Goal: Complete application form

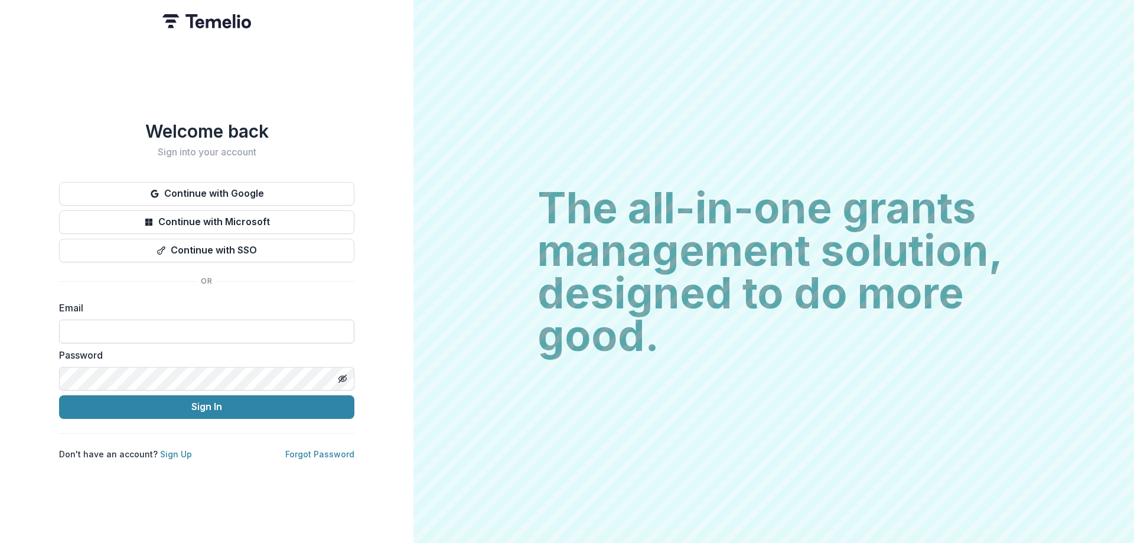
click at [267, 227] on input at bounding box center [206, 332] width 295 height 24
type input "**********"
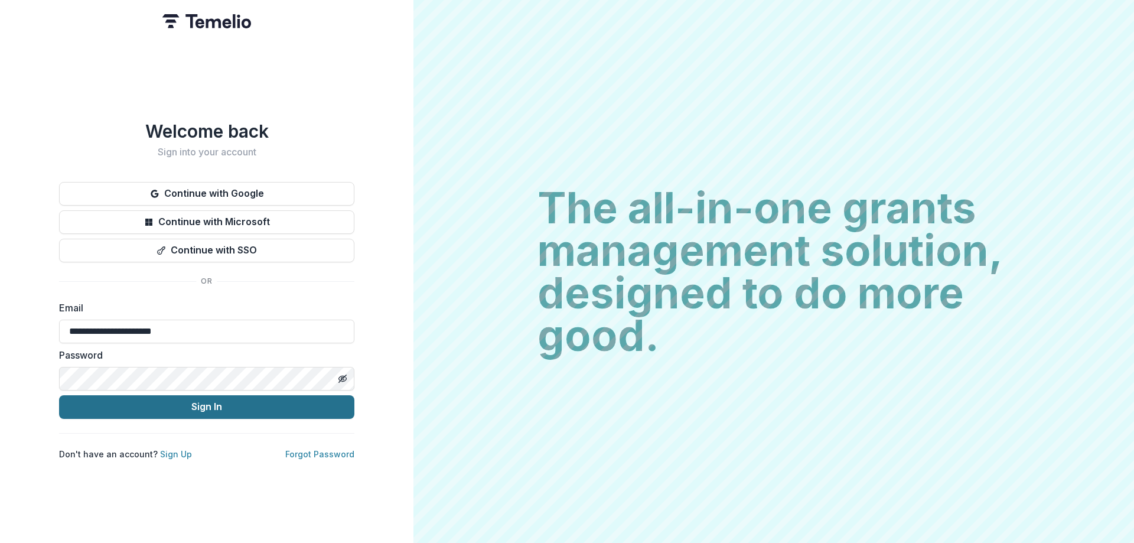
click at [250, 227] on button "Sign In" at bounding box center [206, 407] width 295 height 24
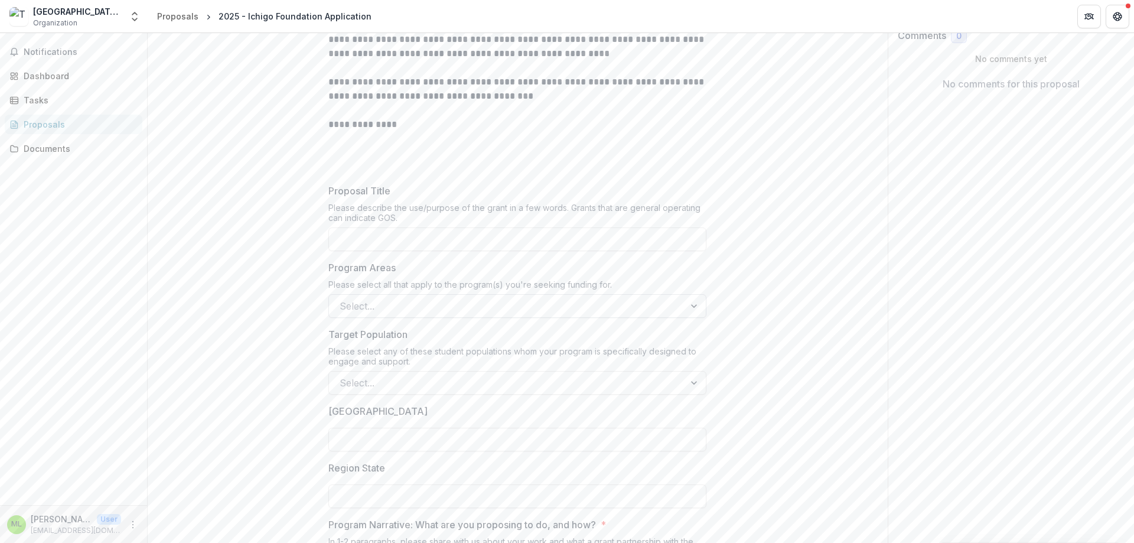
scroll to position [217, 0]
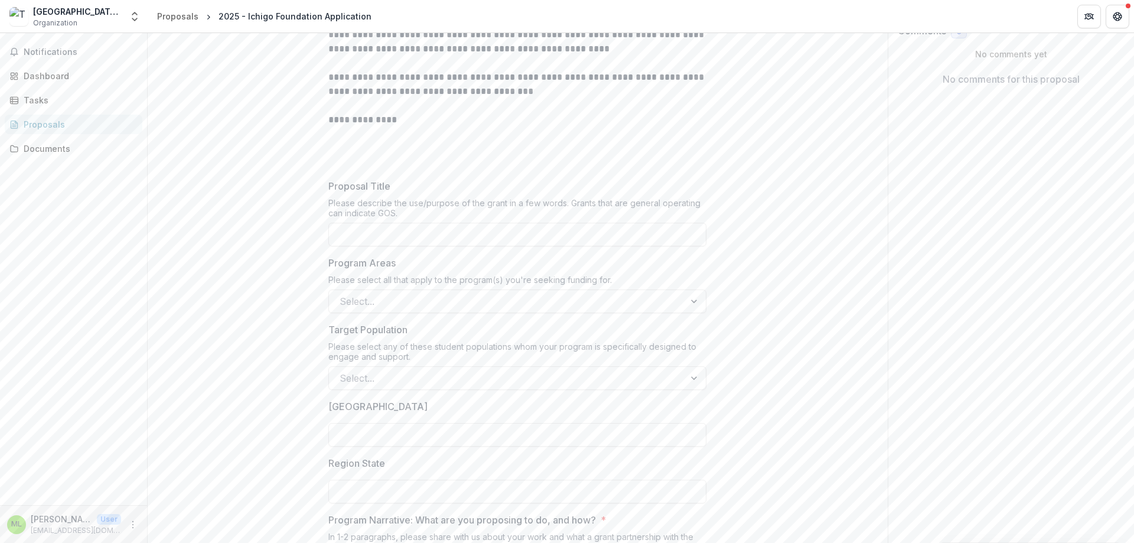
click at [375, 190] on p "Proposal Title" at bounding box center [359, 186] width 62 height 14
click at [375, 223] on input "Proposal Title" at bounding box center [517, 235] width 378 height 24
click at [422, 137] on p at bounding box center [517, 134] width 378 height 14
click at [402, 232] on input "Proposal Title" at bounding box center [517, 235] width 378 height 24
drag, startPoint x: 396, startPoint y: 203, endPoint x: 521, endPoint y: 204, distance: 125.2
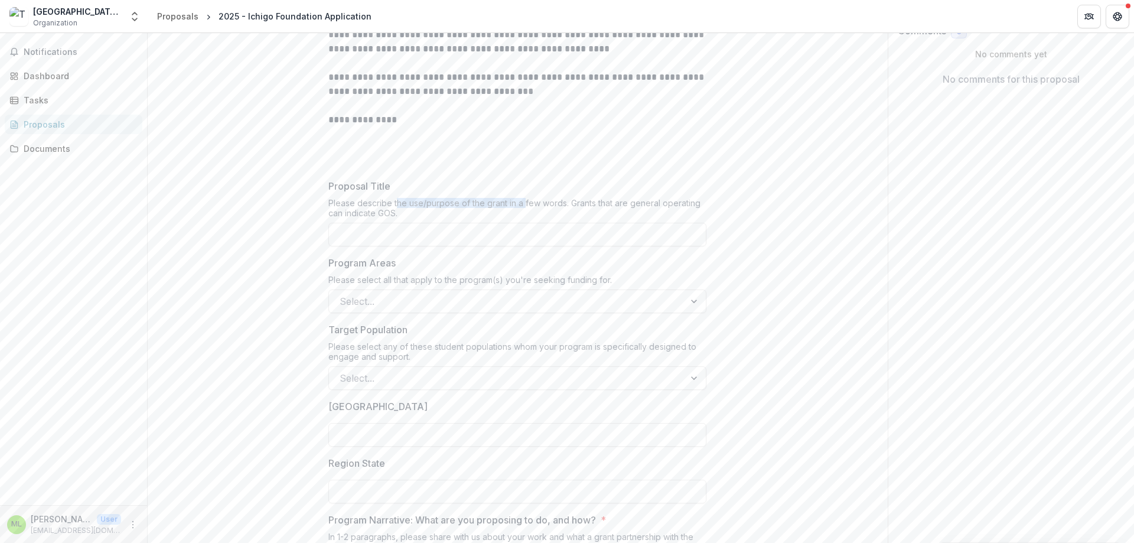
click at [521, 204] on div "Please describe the use/purpose of the grant in a few words. Grants that are ge…" at bounding box center [517, 210] width 378 height 25
click at [521, 205] on div "Please describe the use/purpose of the grant in a few words. Grants that are ge…" at bounding box center [517, 210] width 378 height 25
click at [497, 234] on input "Proposal Title" at bounding box center [517, 235] width 378 height 24
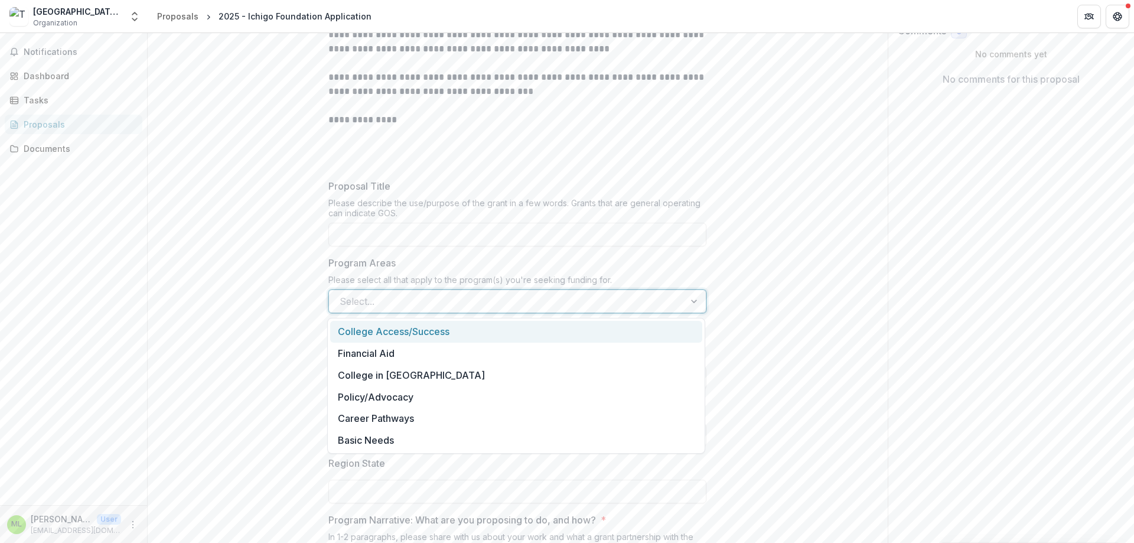
click at [502, 299] on div at bounding box center [507, 301] width 334 height 17
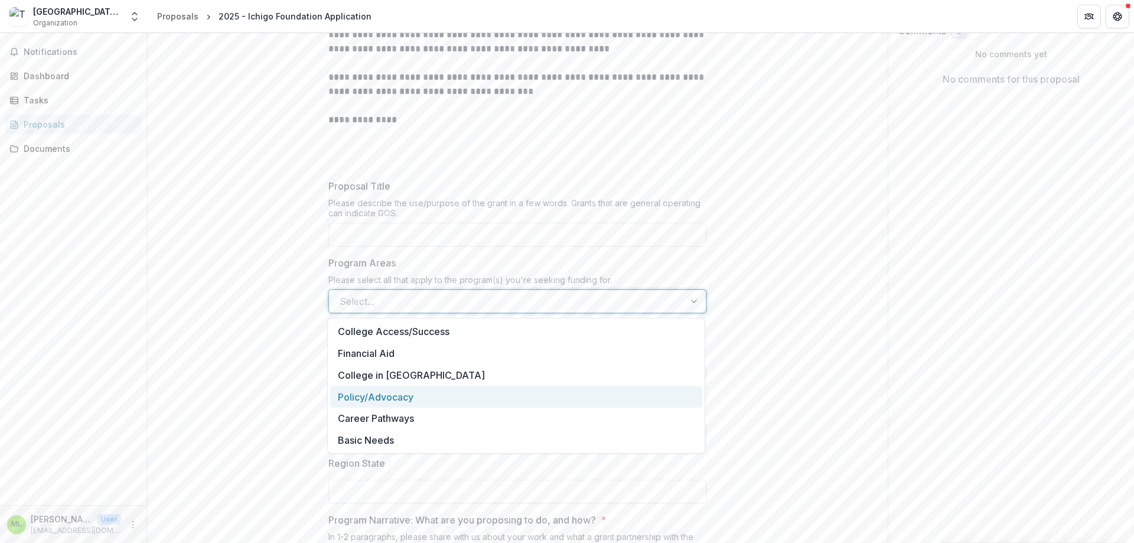
click at [435, 396] on div "Policy/Advocacy" at bounding box center [516, 397] width 372 height 22
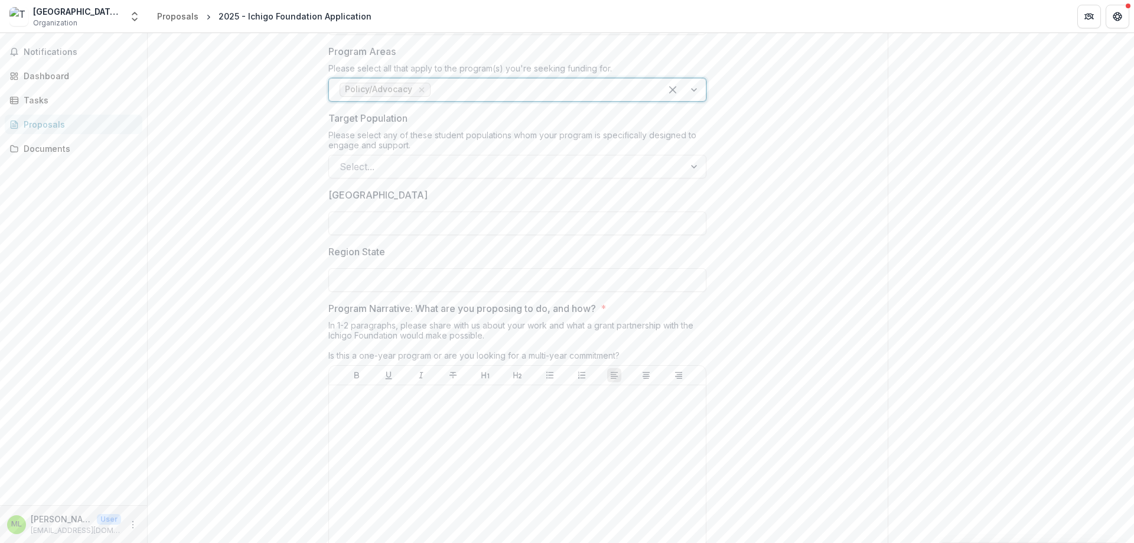
scroll to position [433, 0]
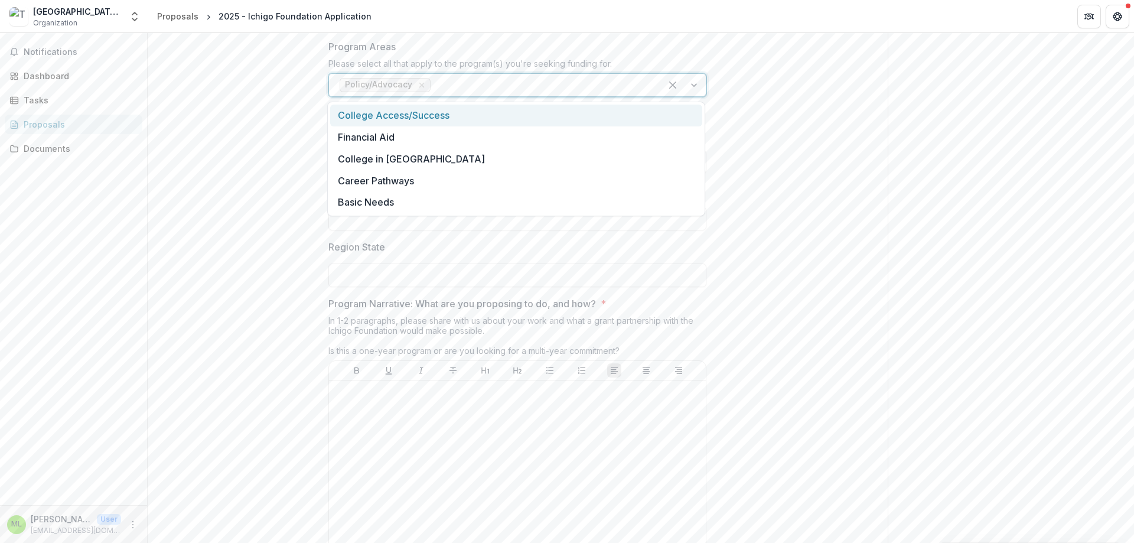
click at [694, 83] on div at bounding box center [683, 85] width 45 height 22
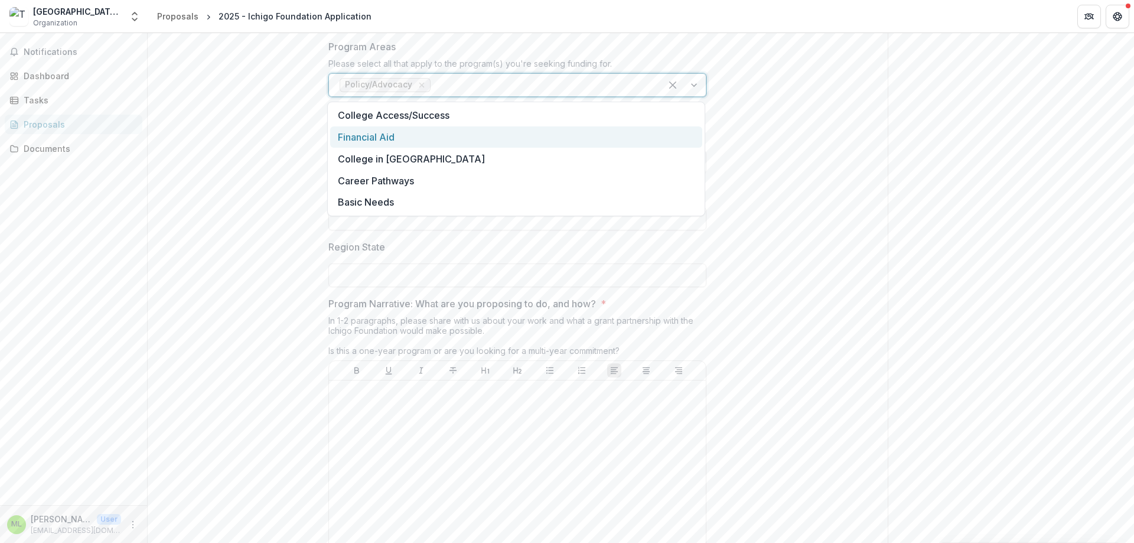
click at [386, 169] on div at bounding box center [507, 162] width 334 height 17
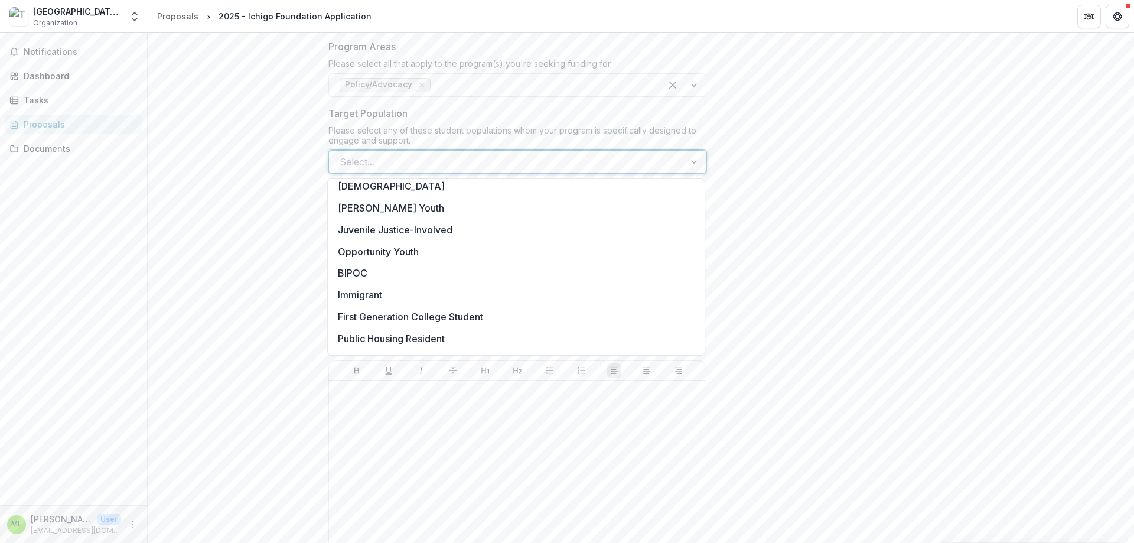
scroll to position [0, 0]
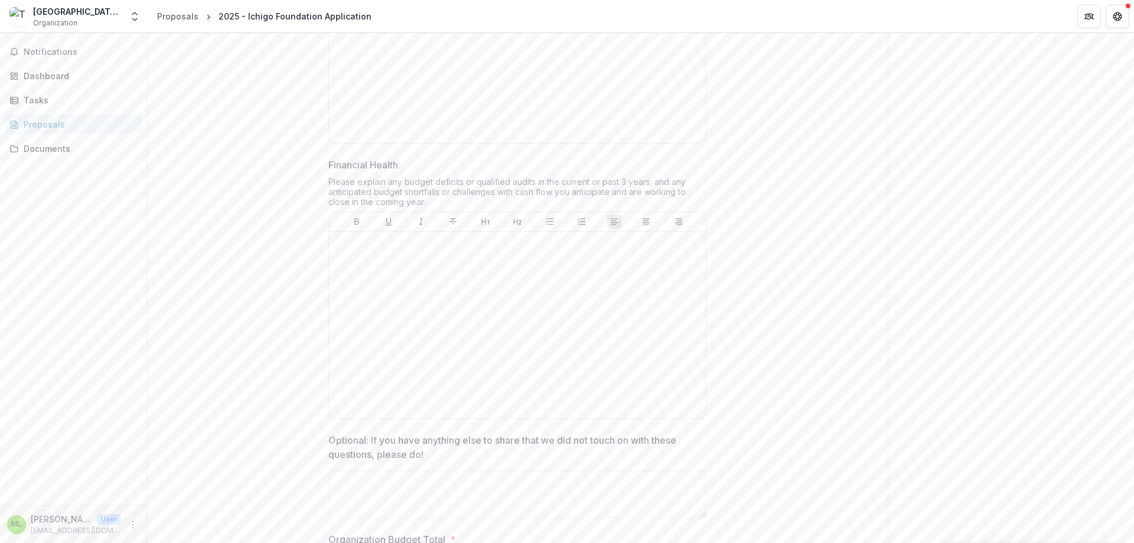
scroll to position [1298, 0]
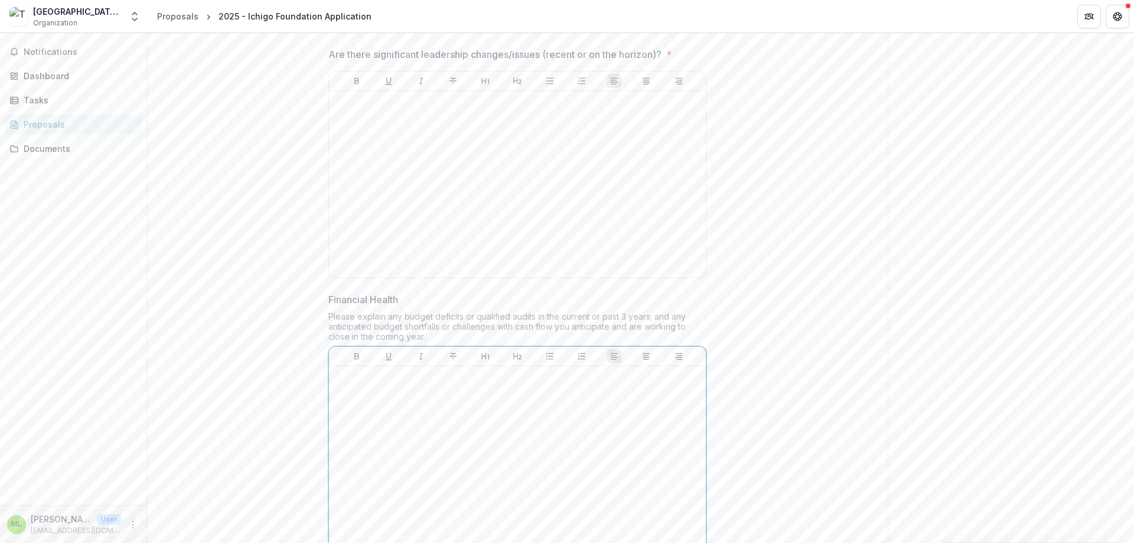
click at [549, 395] on div at bounding box center [517, 459] width 367 height 177
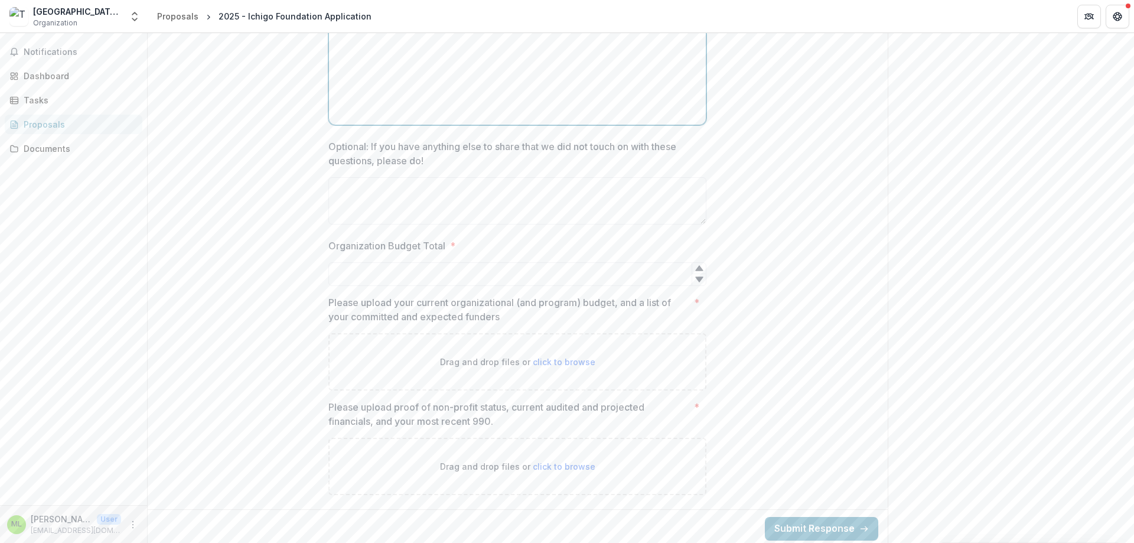
scroll to position [1730, 0]
drag, startPoint x: 475, startPoint y: 189, endPoint x: 557, endPoint y: 194, distance: 82.2
click at [475, 189] on textarea "Optional: If you have anything else to share that we did not touch on with thes…" at bounding box center [517, 195] width 378 height 47
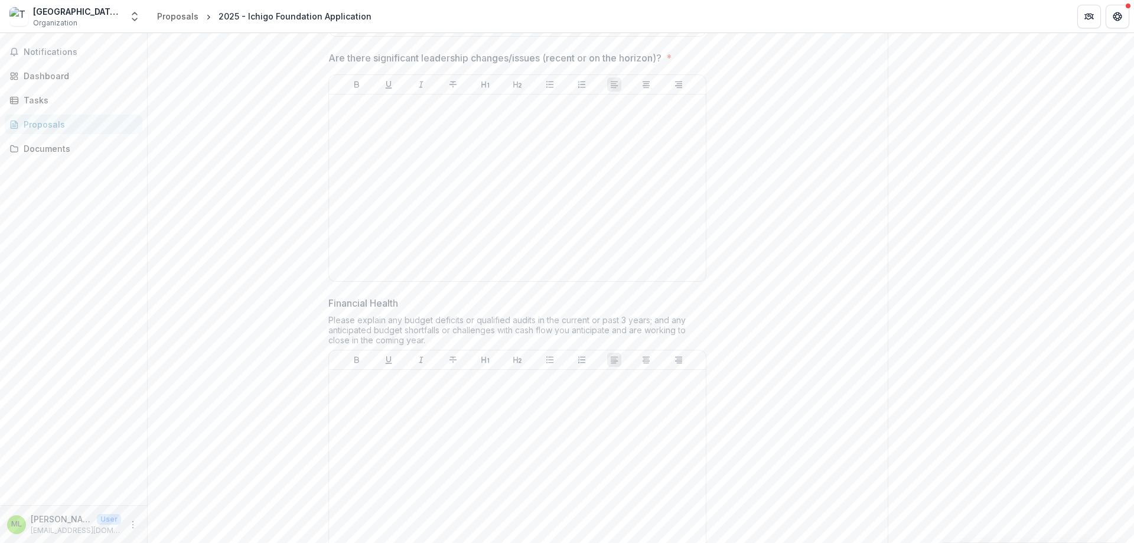
scroll to position [1298, 0]
click at [402, 126] on div at bounding box center [517, 184] width 367 height 177
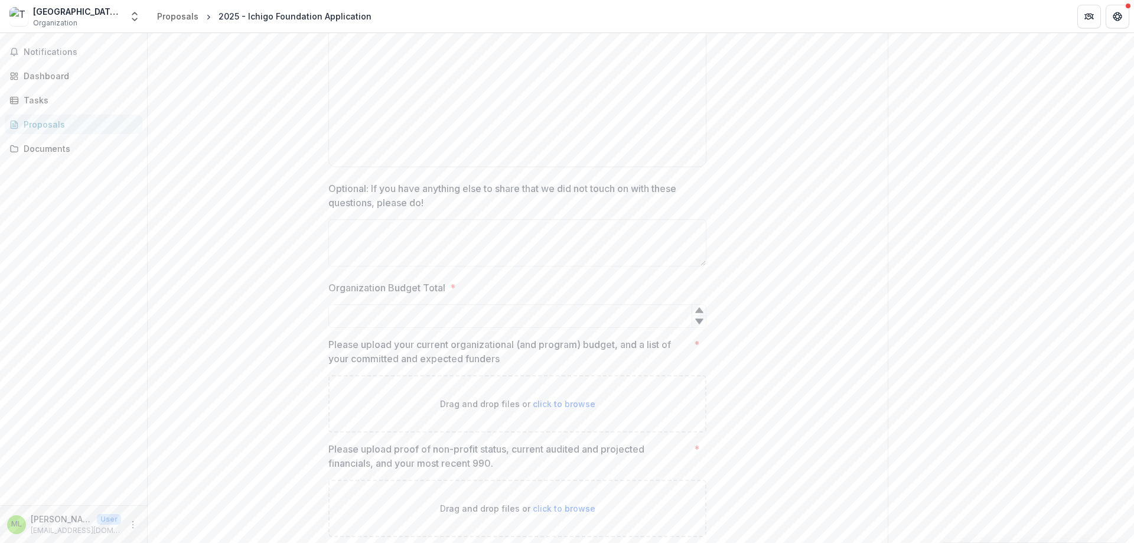
scroll to position [1730, 0]
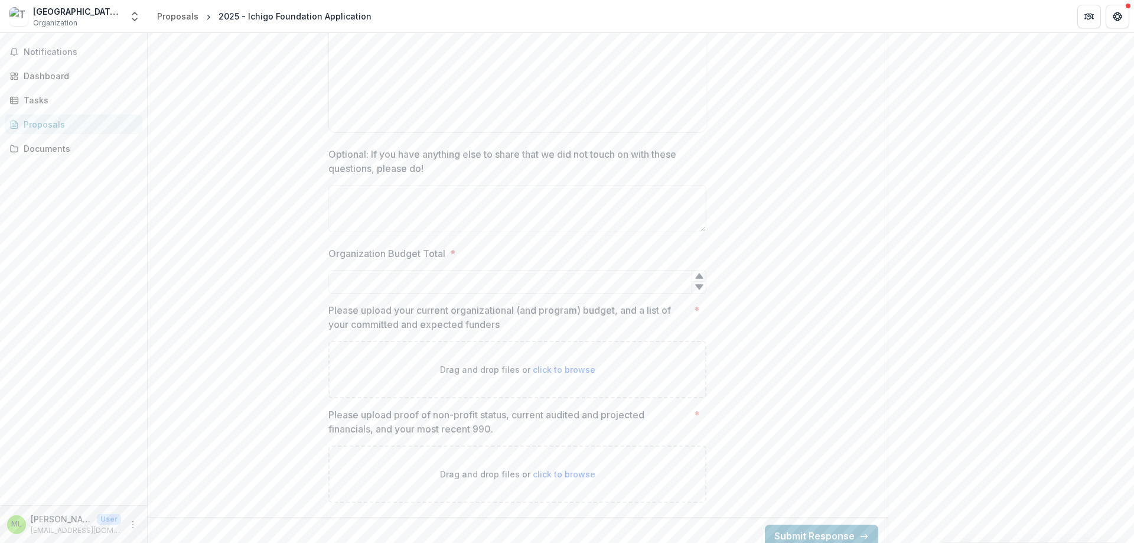
scroll to position [1743, 0]
